Goal: Task Accomplishment & Management: Use online tool/utility

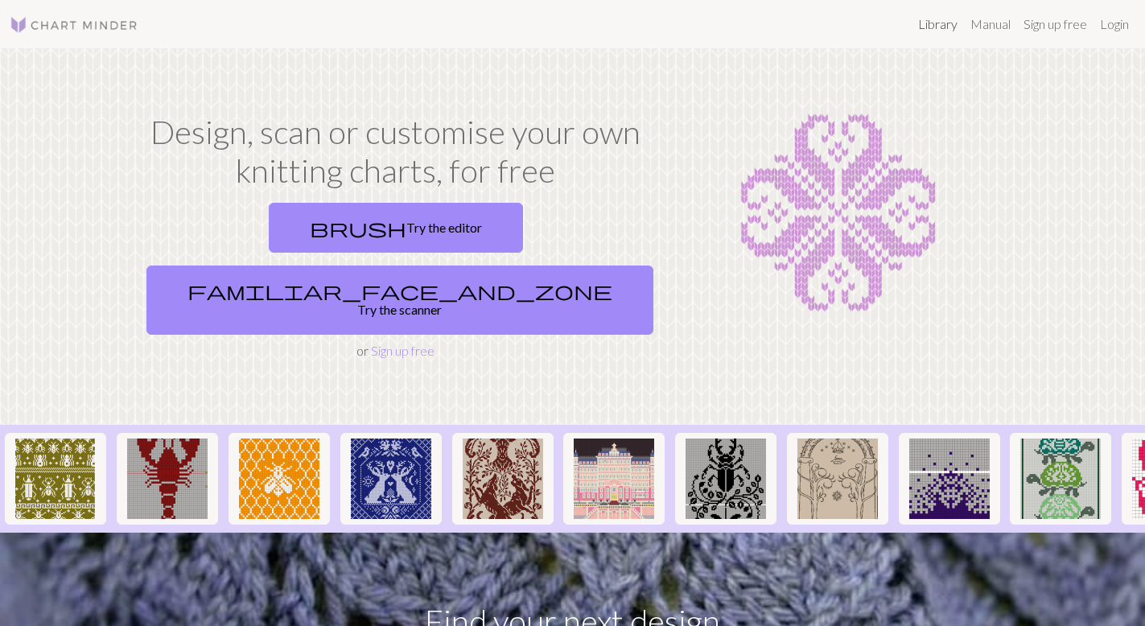
click at [930, 19] on link "Library" at bounding box center [937, 24] width 52 height 32
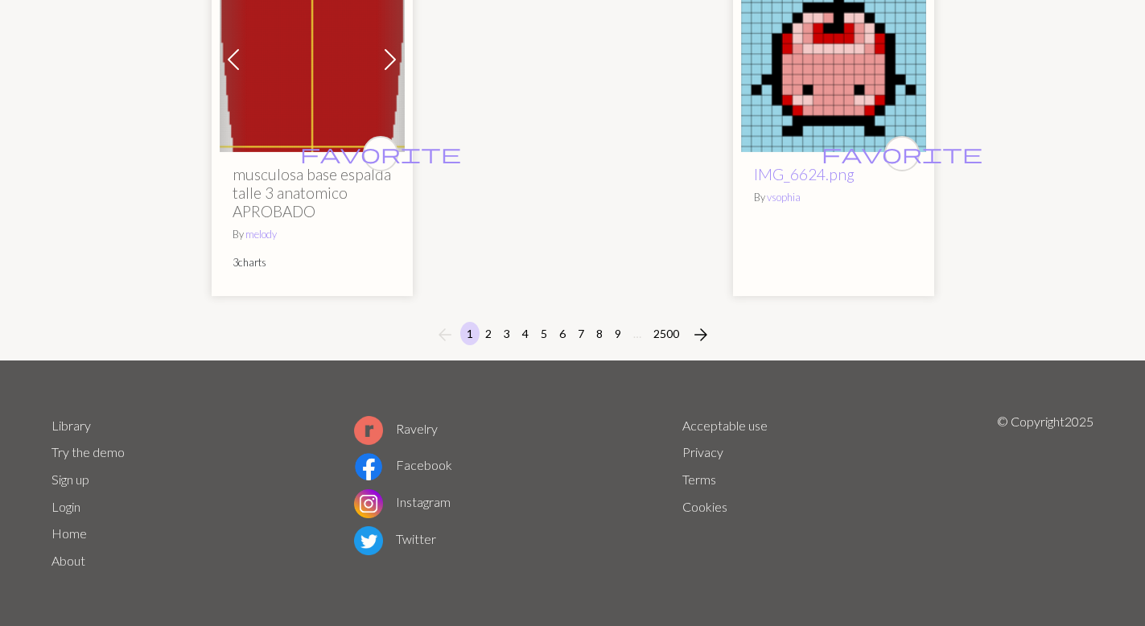
scroll to position [4237, 0]
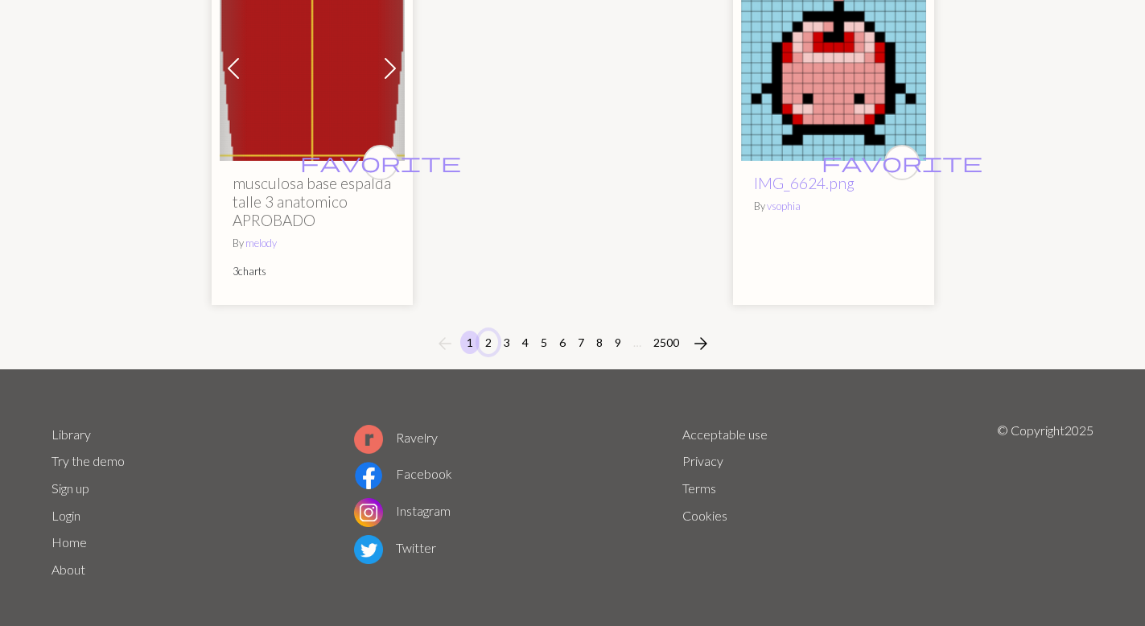
click at [487, 354] on button "2" at bounding box center [488, 342] width 19 height 23
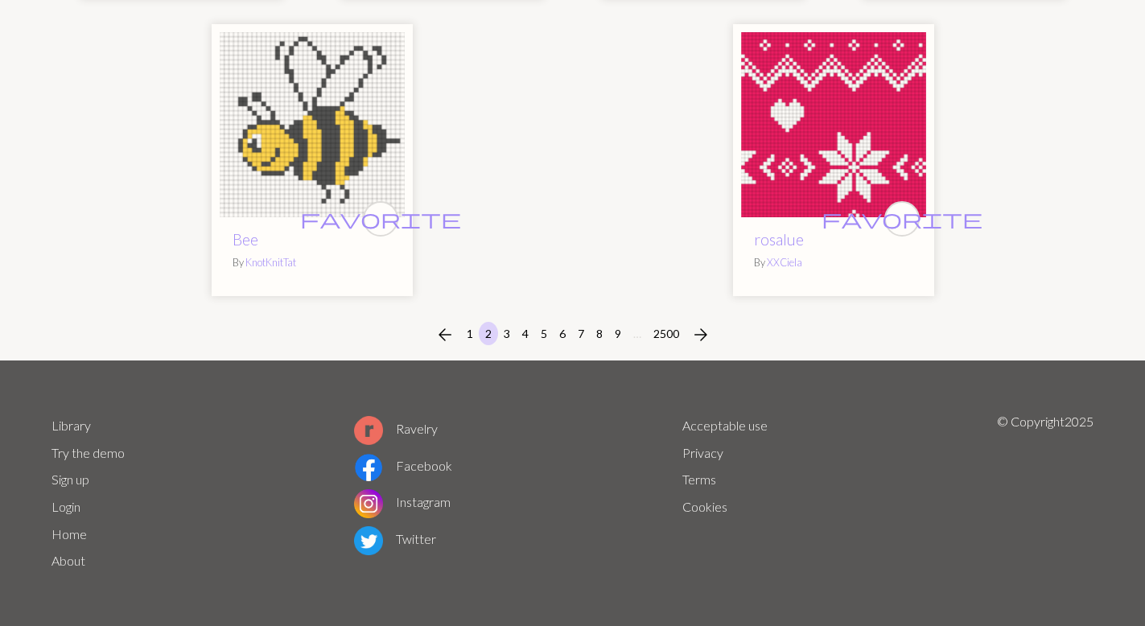
scroll to position [4089, 0]
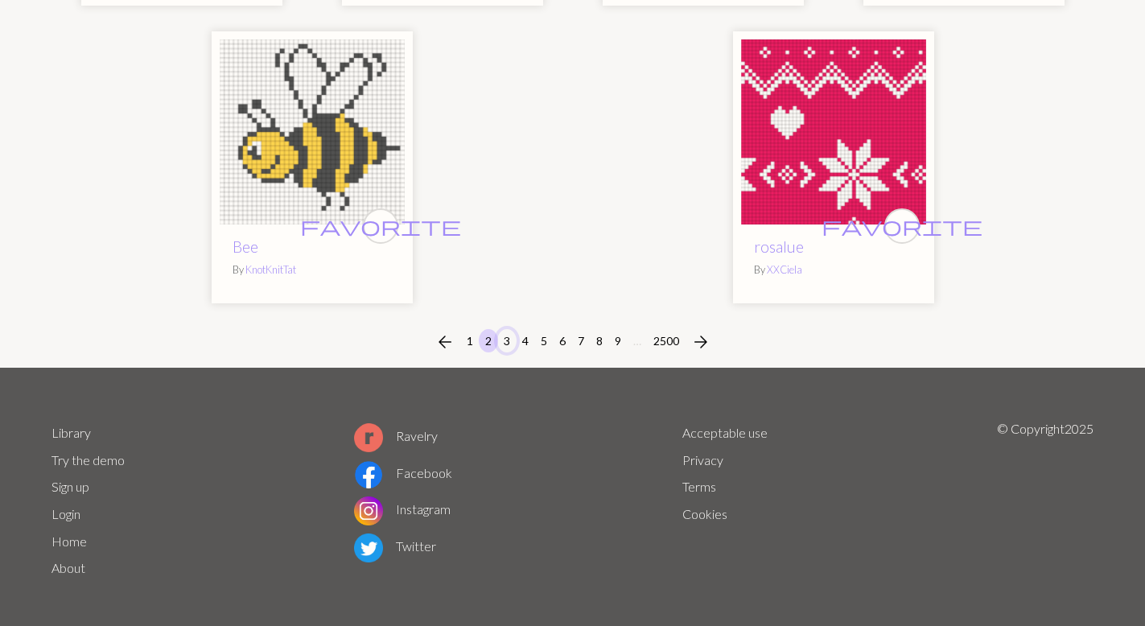
click at [506, 341] on button "3" at bounding box center [506, 340] width 19 height 23
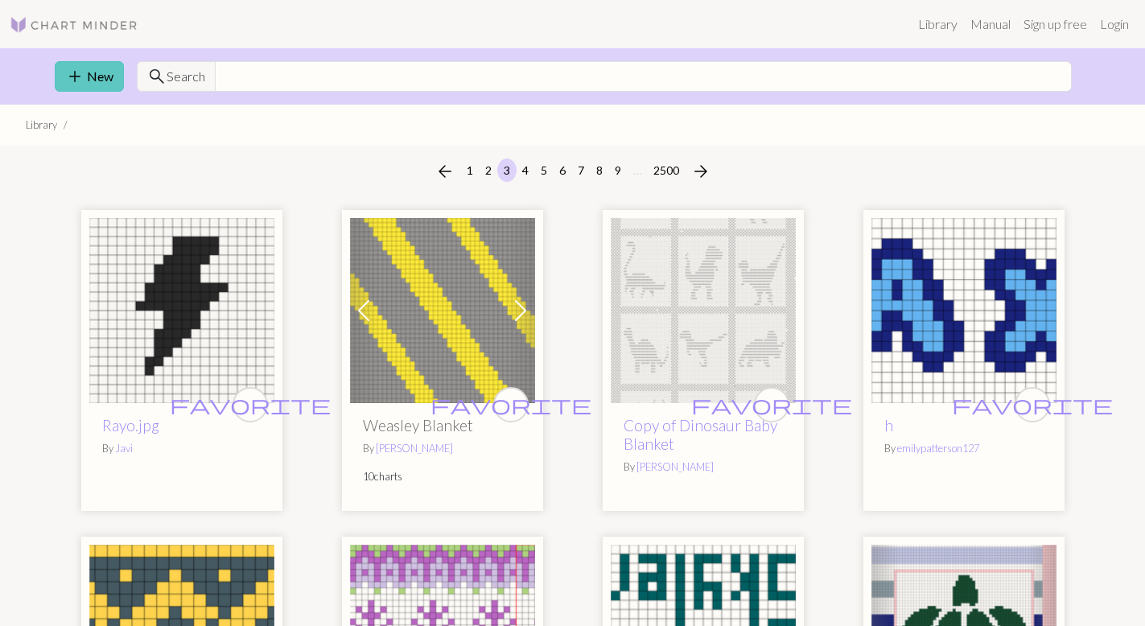
click at [86, 80] on link "add New" at bounding box center [89, 76] width 69 height 31
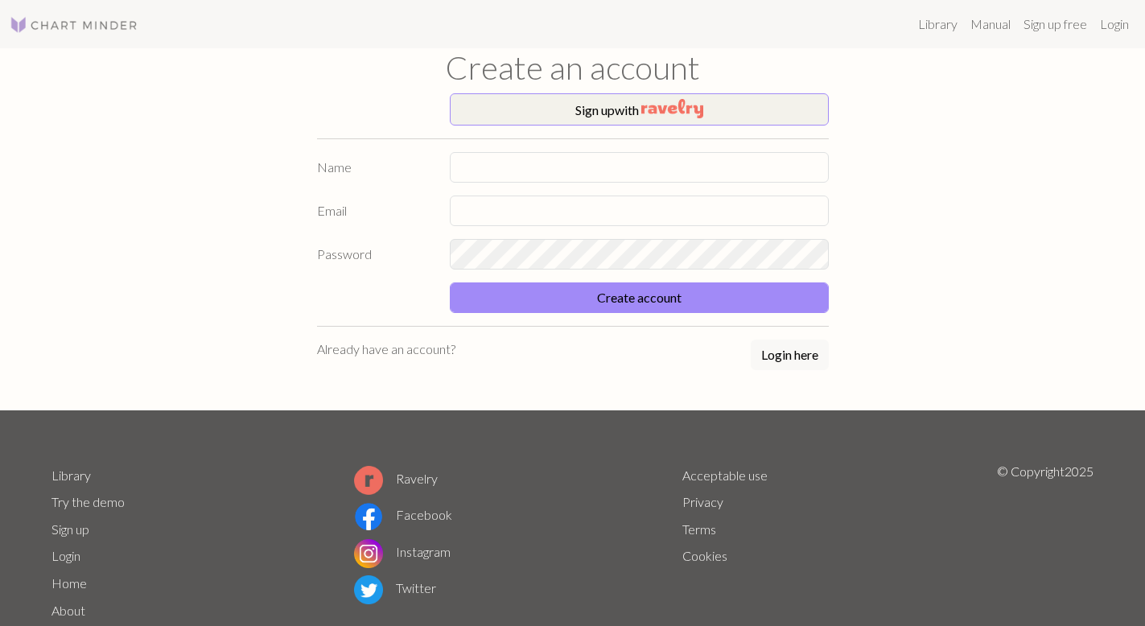
click at [805, 345] on button "Login here" at bounding box center [790, 354] width 78 height 31
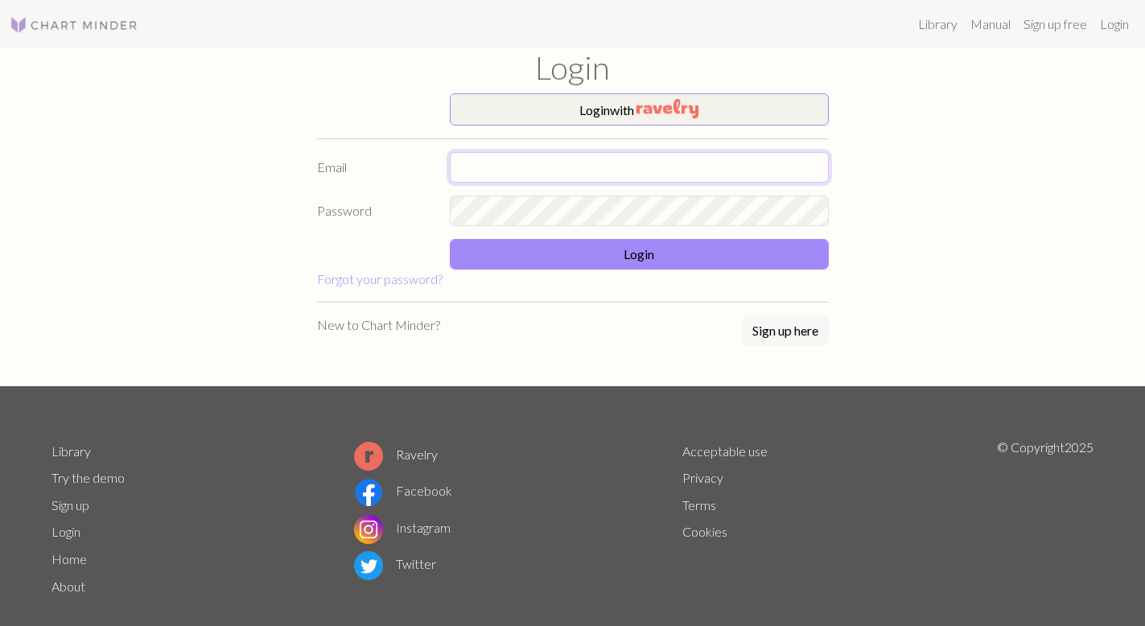
click at [599, 169] on input "text" at bounding box center [639, 167] width 379 height 31
type input "[PERSON_NAME][EMAIL_ADDRESS][PERSON_NAME][DOMAIN_NAME]"
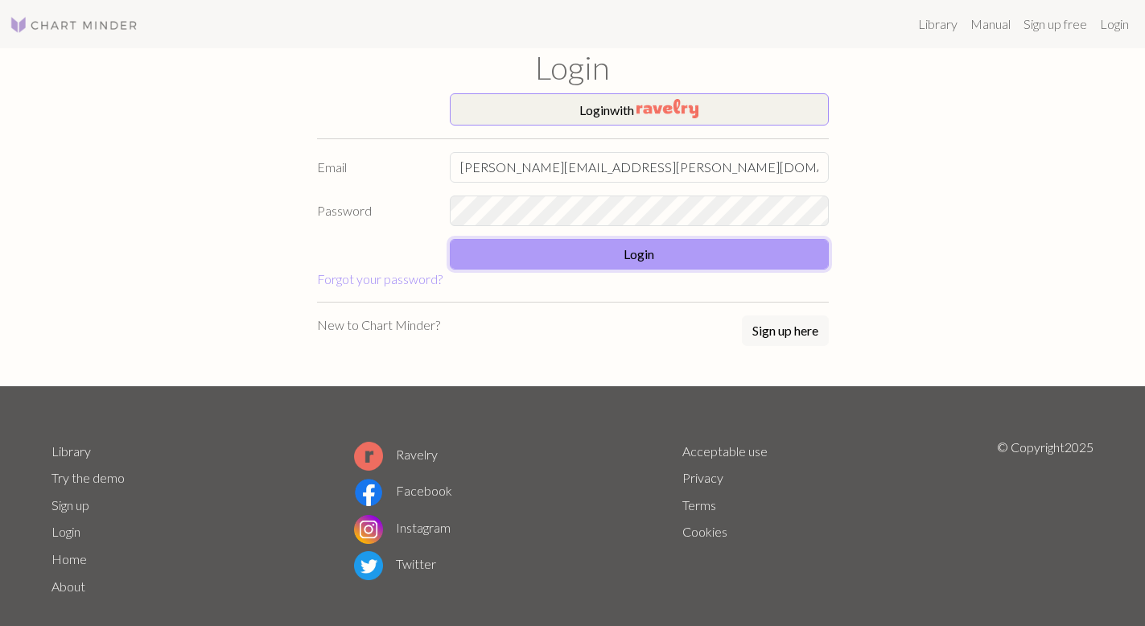
click at [591, 257] on button "Login" at bounding box center [639, 254] width 379 height 31
click at [730, 256] on button "Login" at bounding box center [639, 254] width 379 height 31
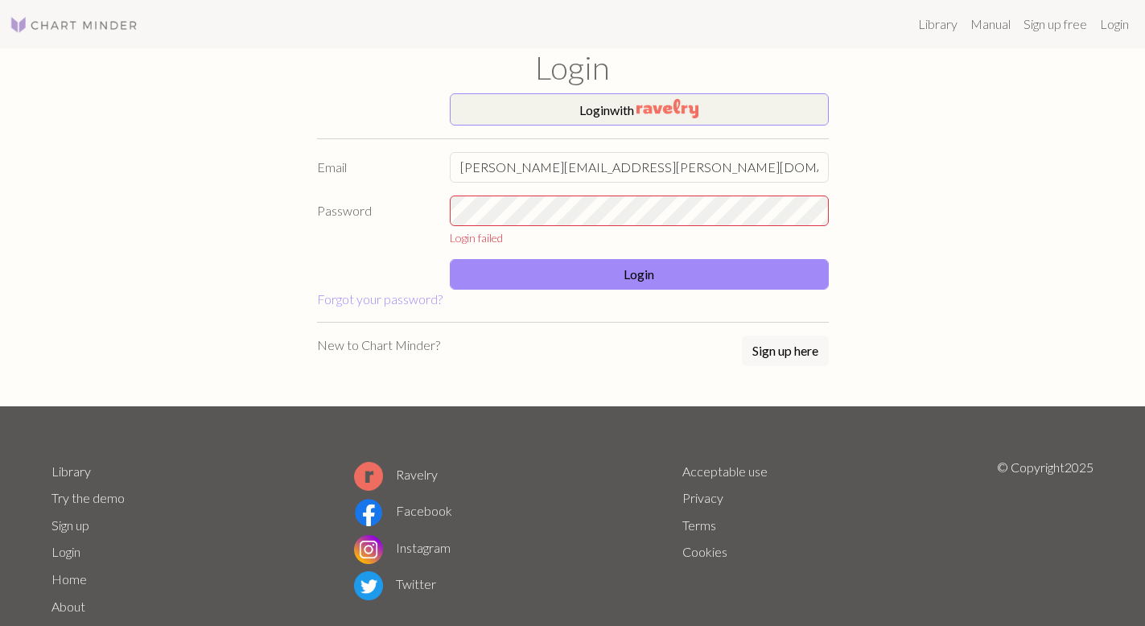
click at [692, 193] on form "Login with Email [PERSON_NAME][EMAIL_ADDRESS][PERSON_NAME][DOMAIN_NAME] Passwor…" at bounding box center [573, 201] width 512 height 216
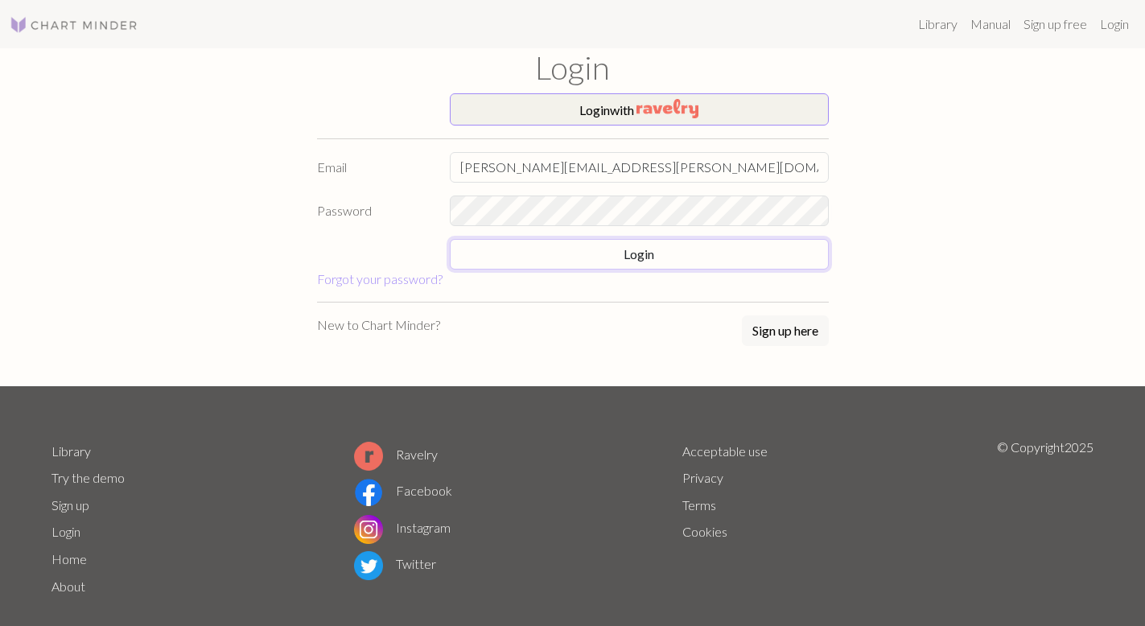
click at [734, 269] on form "Login with Email [PERSON_NAME][EMAIL_ADDRESS][PERSON_NAME][DOMAIN_NAME] Passwor…" at bounding box center [573, 190] width 512 height 195
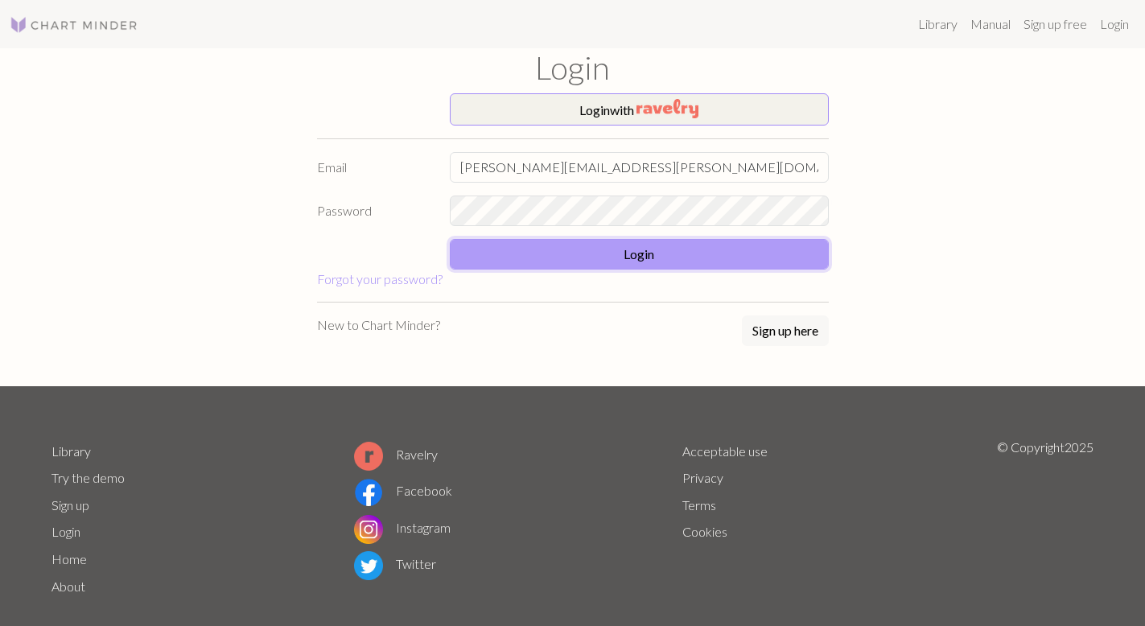
click at [702, 254] on button "Login" at bounding box center [639, 254] width 379 height 31
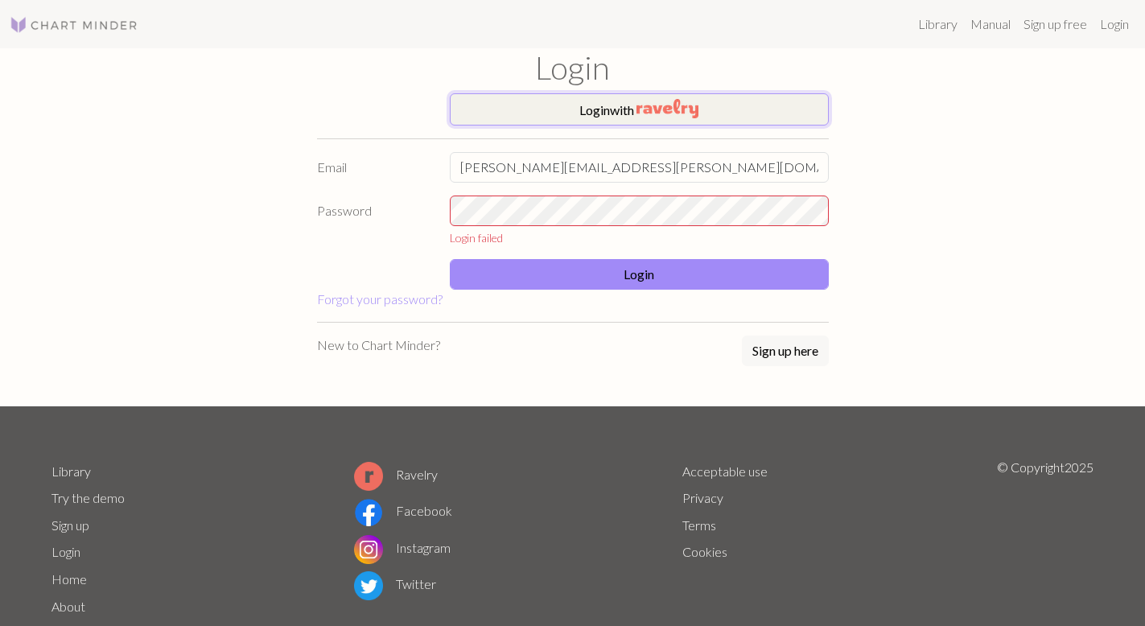
click at [696, 106] on img "button" at bounding box center [667, 108] width 62 height 19
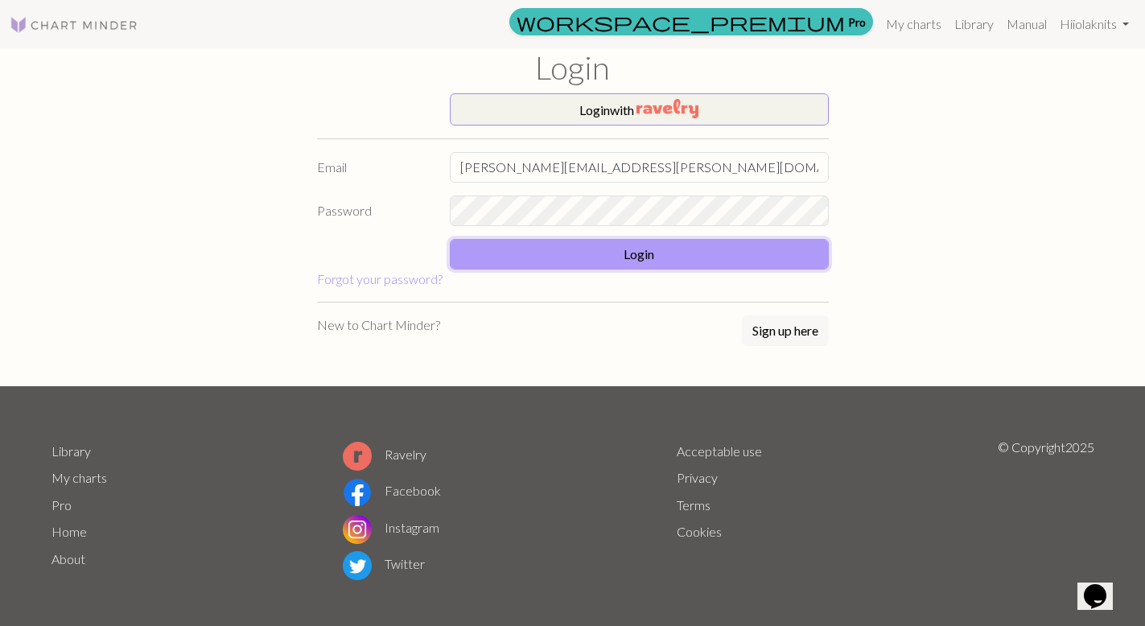
click at [696, 259] on button "Login" at bounding box center [639, 254] width 379 height 31
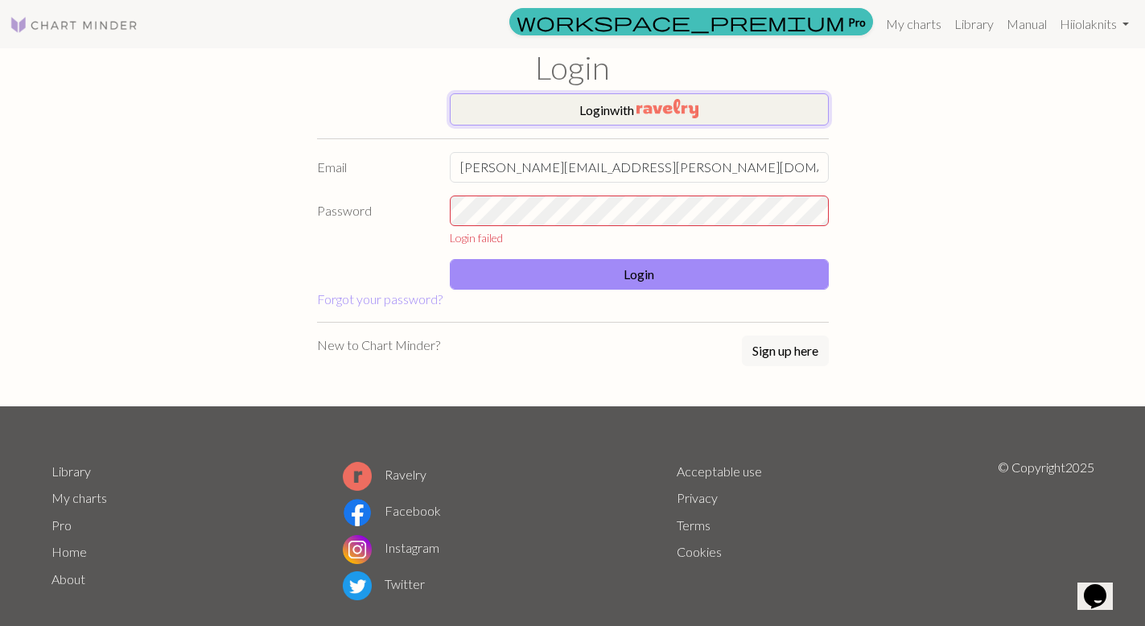
click at [693, 110] on img "button" at bounding box center [667, 108] width 62 height 19
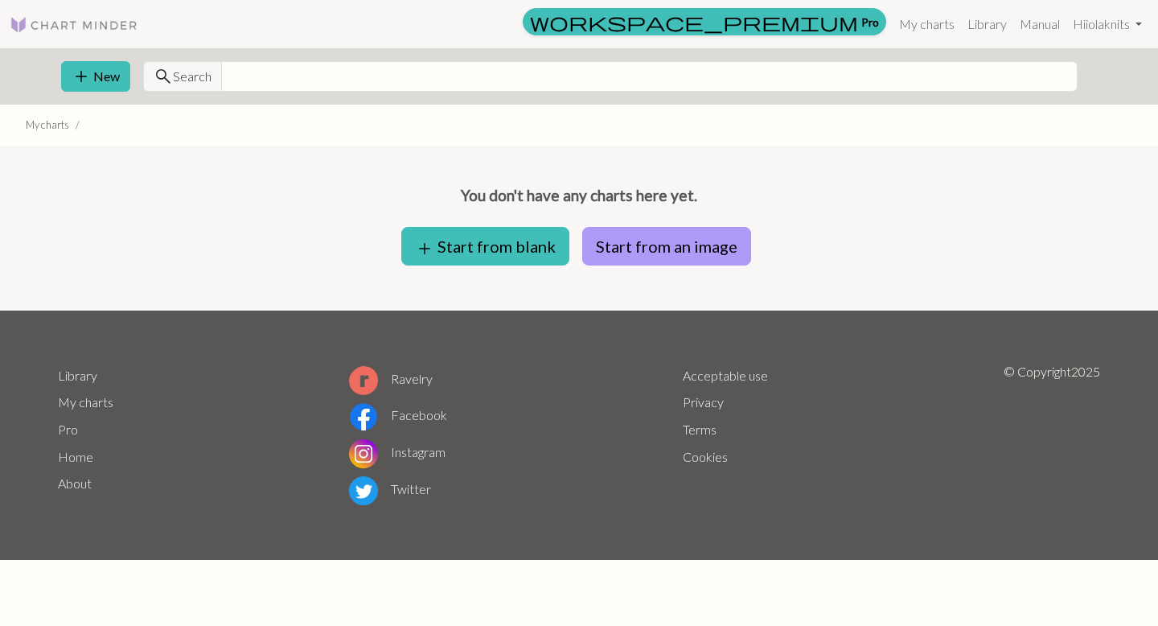
click at [747, 242] on button "Start from an image" at bounding box center [666, 246] width 169 height 39
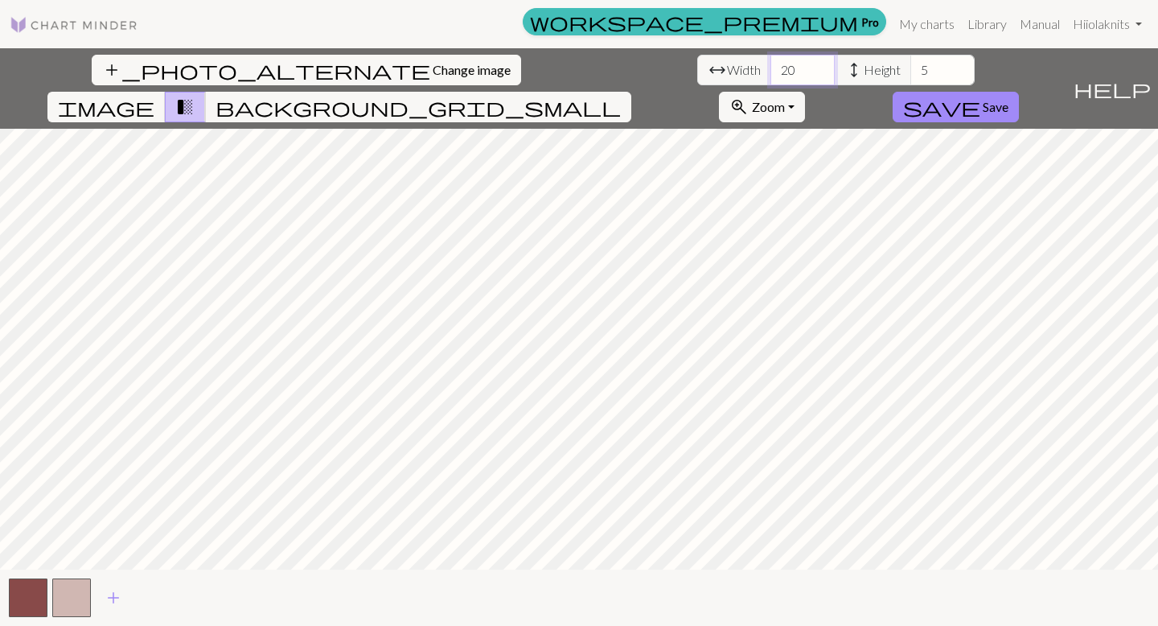
click at [771, 67] on input "20" at bounding box center [803, 70] width 64 height 31
type input "2"
type input "50"
click at [911, 72] on input "5" at bounding box center [943, 70] width 64 height 31
click at [911, 73] on input "20" at bounding box center [943, 70] width 64 height 31
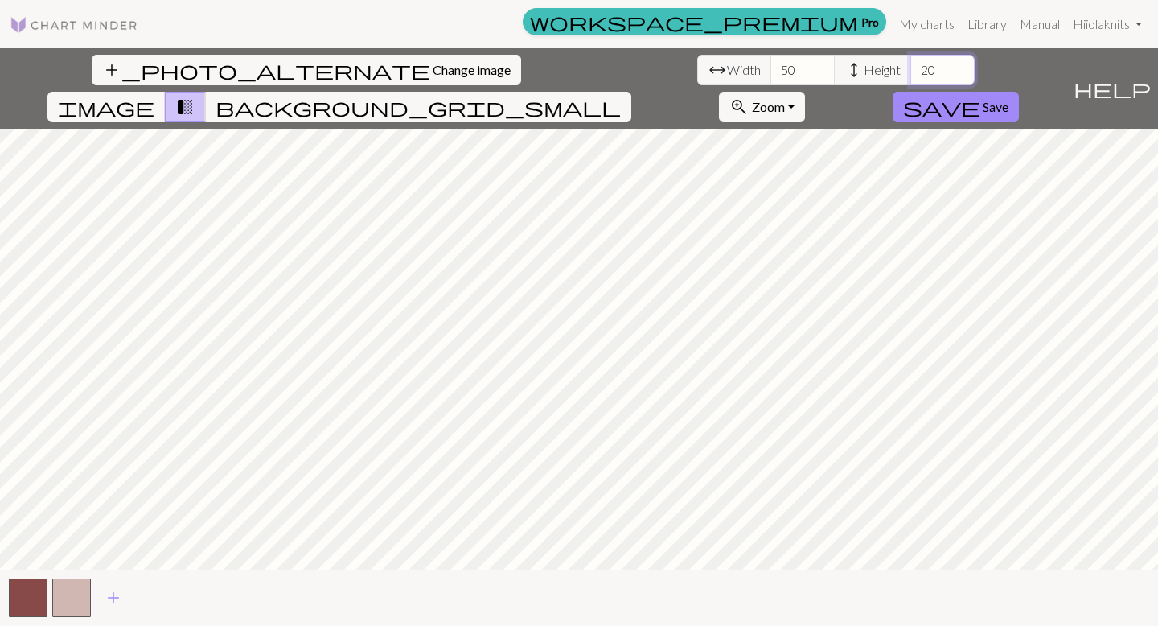
click at [911, 73] on input "20" at bounding box center [943, 70] width 64 height 31
type input "25"
click at [771, 73] on input "50" at bounding box center [803, 70] width 64 height 31
type input "5"
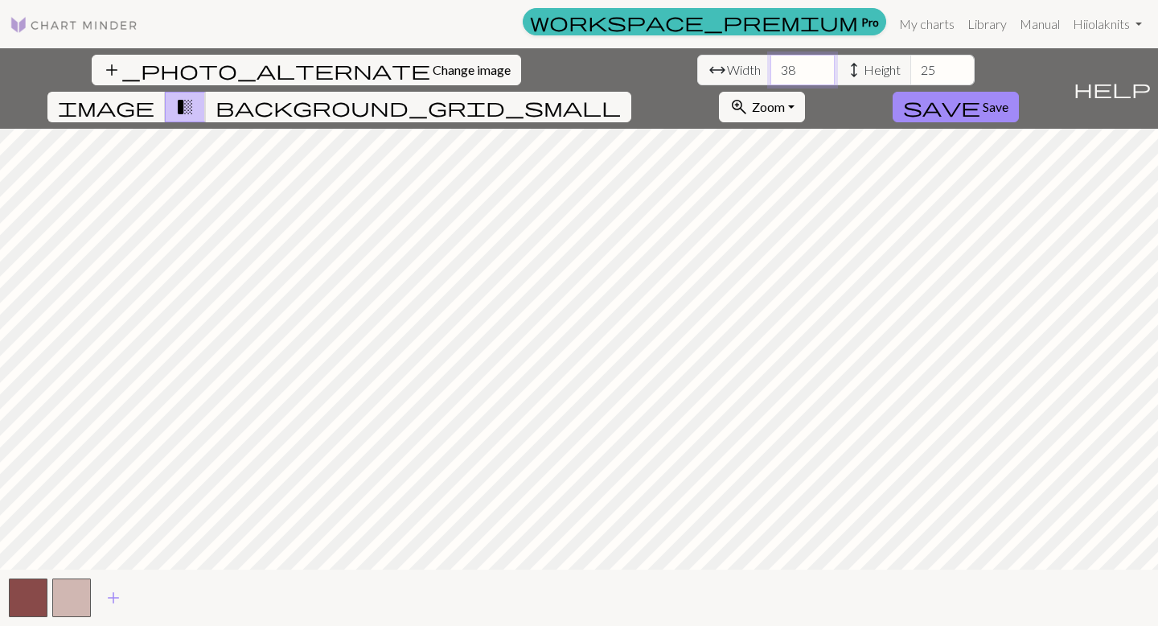
type input "38"
click at [911, 71] on input "25" at bounding box center [943, 70] width 64 height 31
type input "20"
click at [119, 594] on span "add" at bounding box center [113, 597] width 19 height 23
click at [122, 594] on button "button" at bounding box center [115, 597] width 39 height 39
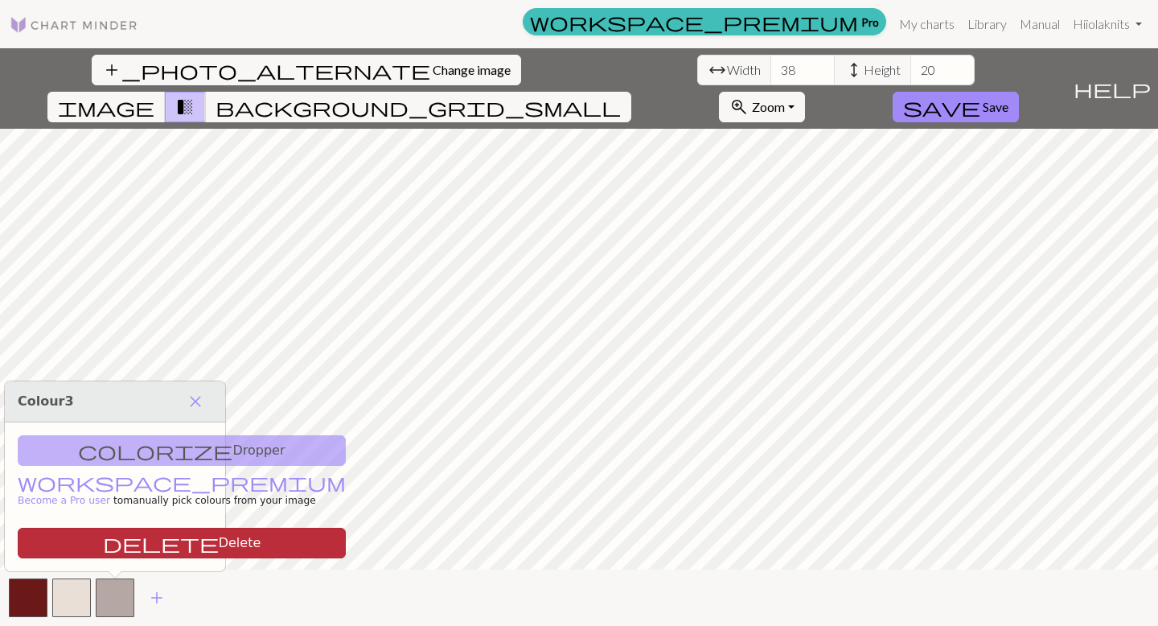
click at [134, 539] on button "delete Delete" at bounding box center [182, 543] width 328 height 31
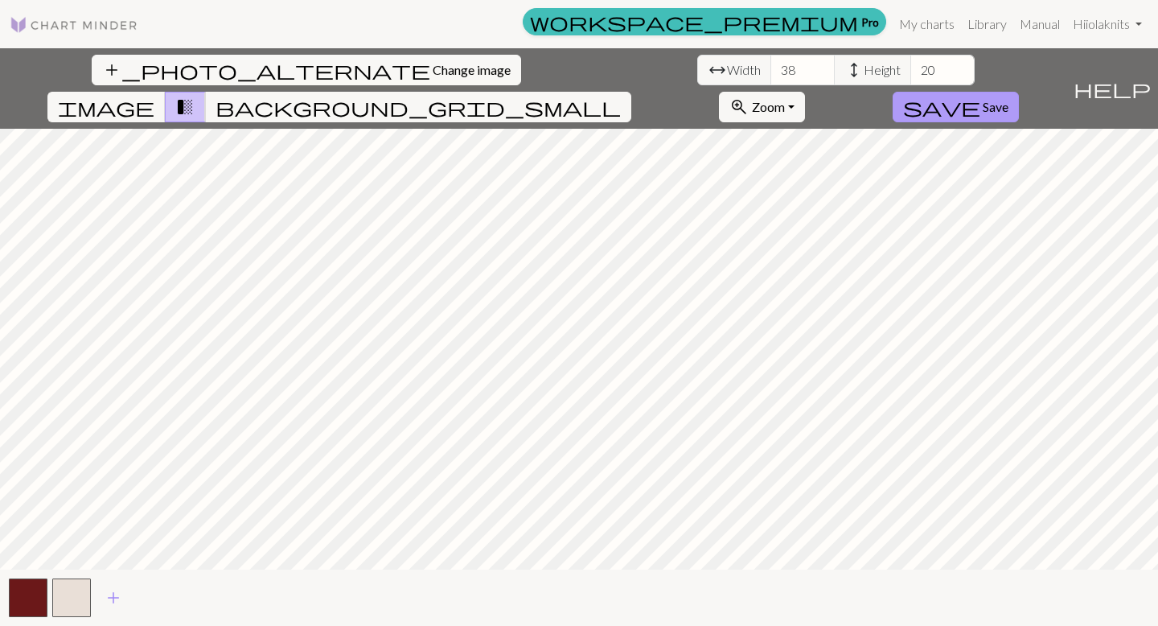
click at [1009, 99] on span "Save" at bounding box center [996, 106] width 26 height 15
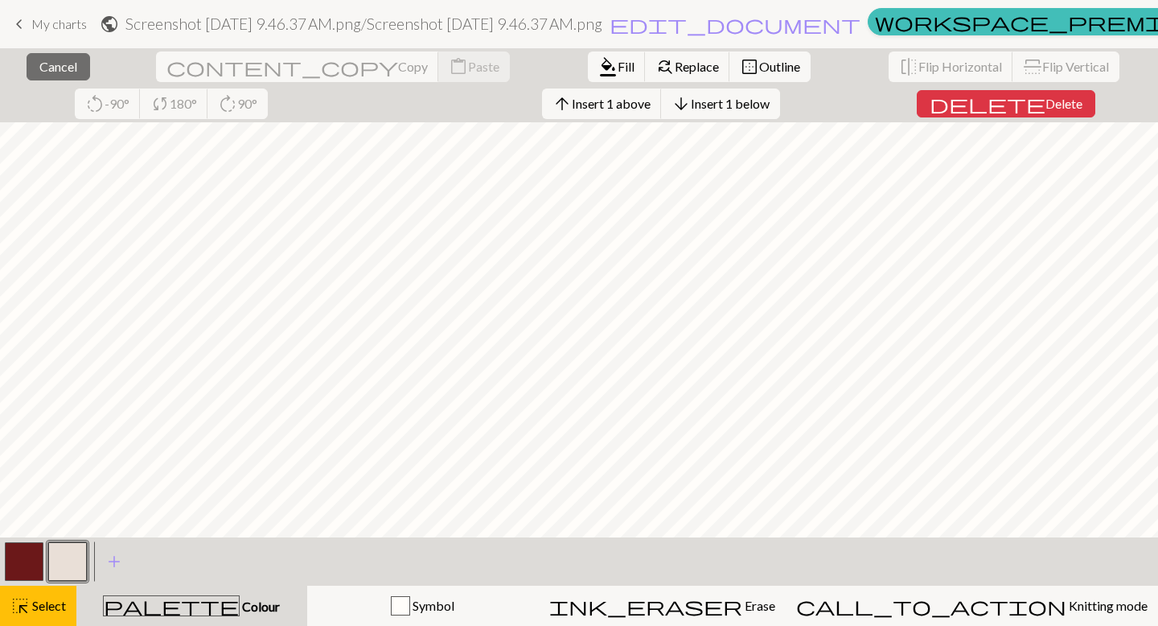
click at [32, 555] on button "button" at bounding box center [24, 561] width 39 height 39
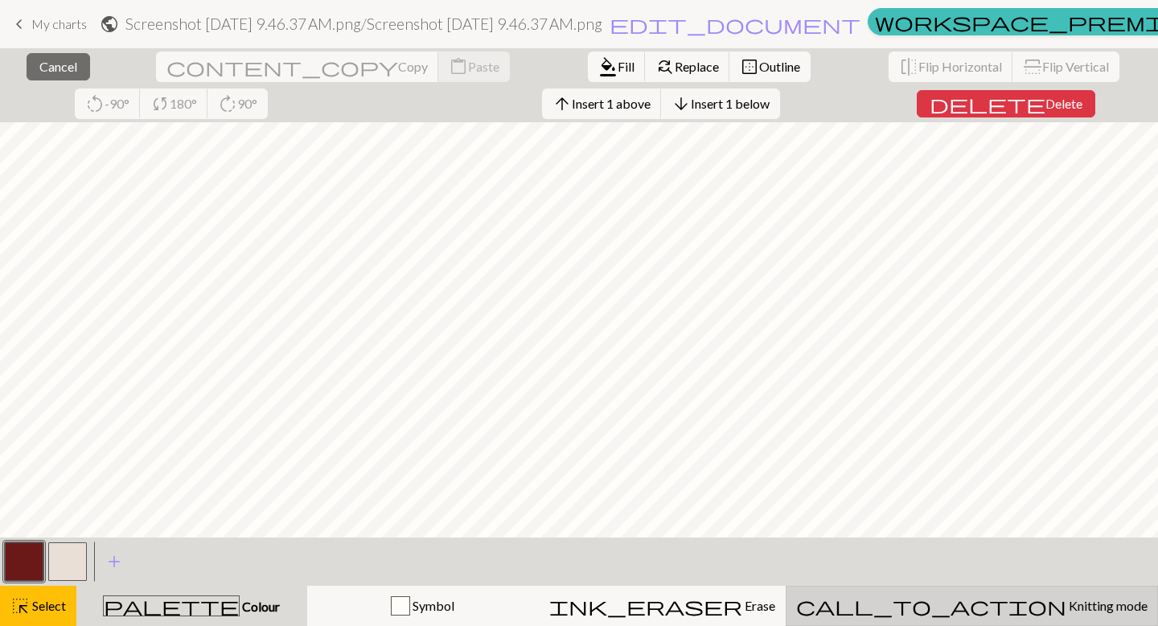
click at [956, 607] on div "call_to_action Knitting mode Knitting mode" at bounding box center [972, 605] width 352 height 19
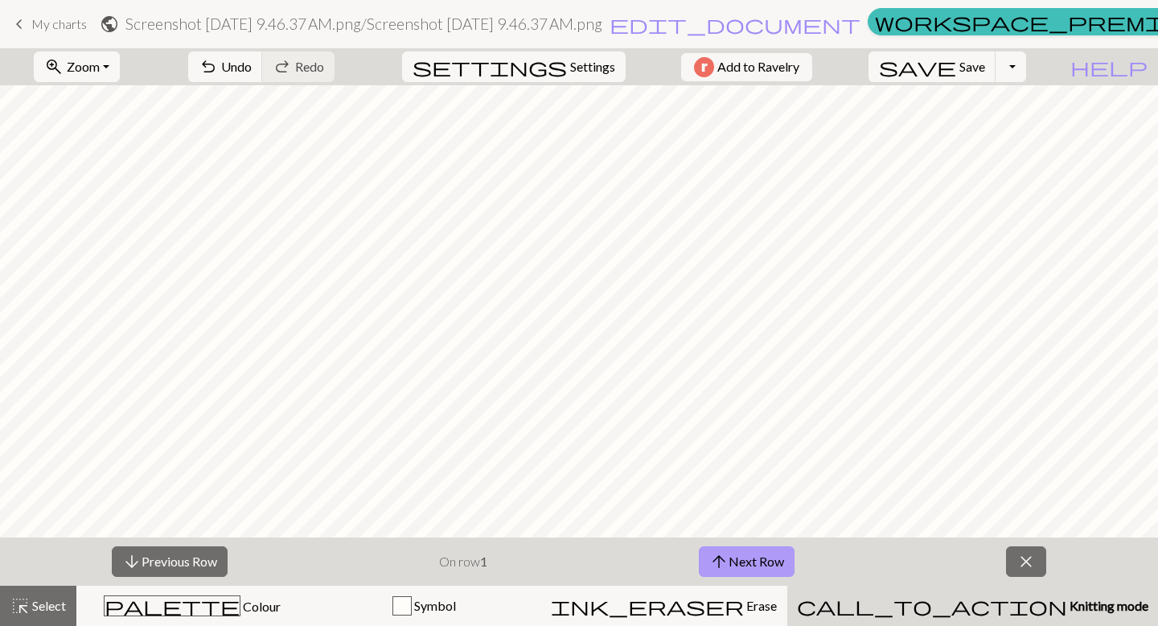
click at [709, 569] on button "arrow_upward Next Row" at bounding box center [747, 561] width 96 height 31
click at [753, 567] on button "arrow_upward Next Row" at bounding box center [747, 561] width 96 height 31
click at [715, 553] on span "arrow_upward" at bounding box center [719, 561] width 19 height 23
